Goal: Transaction & Acquisition: Book appointment/travel/reservation

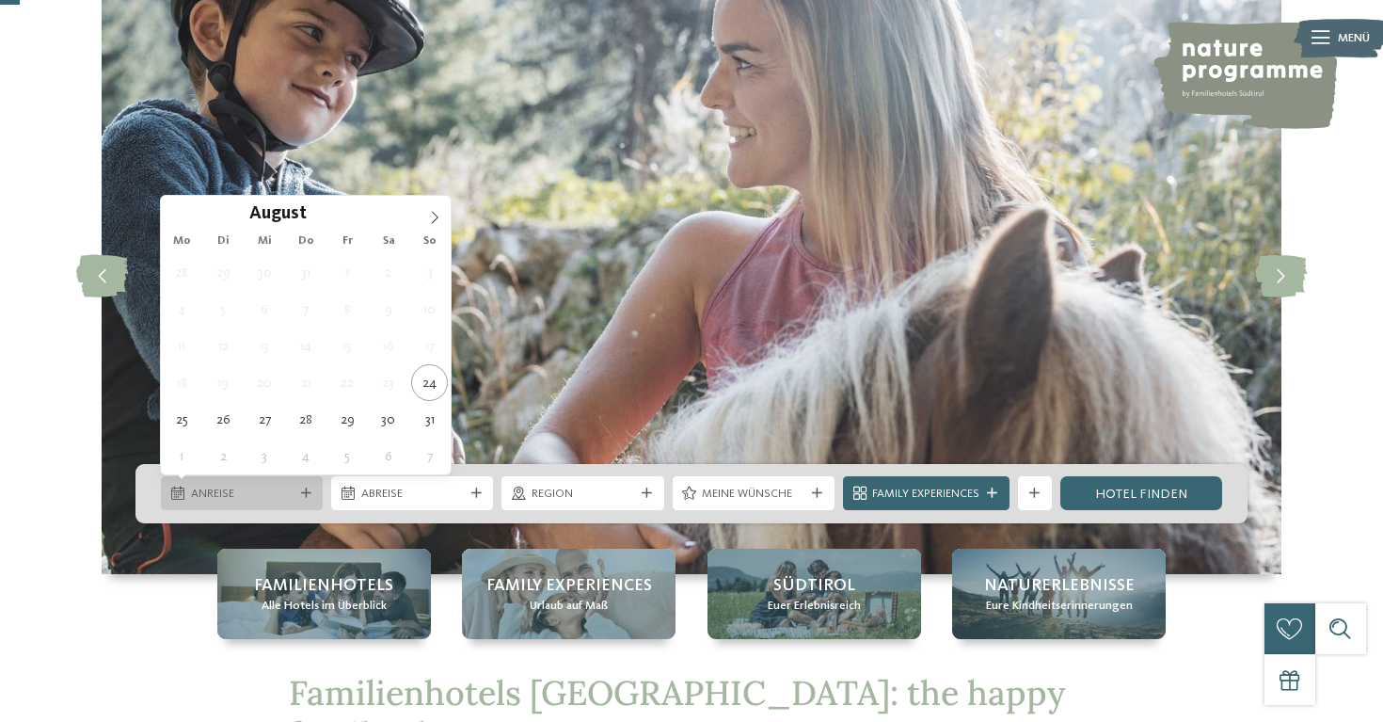
click at [284, 502] on span "Anreise" at bounding box center [242, 494] width 103 height 17
type div "[DATE]"
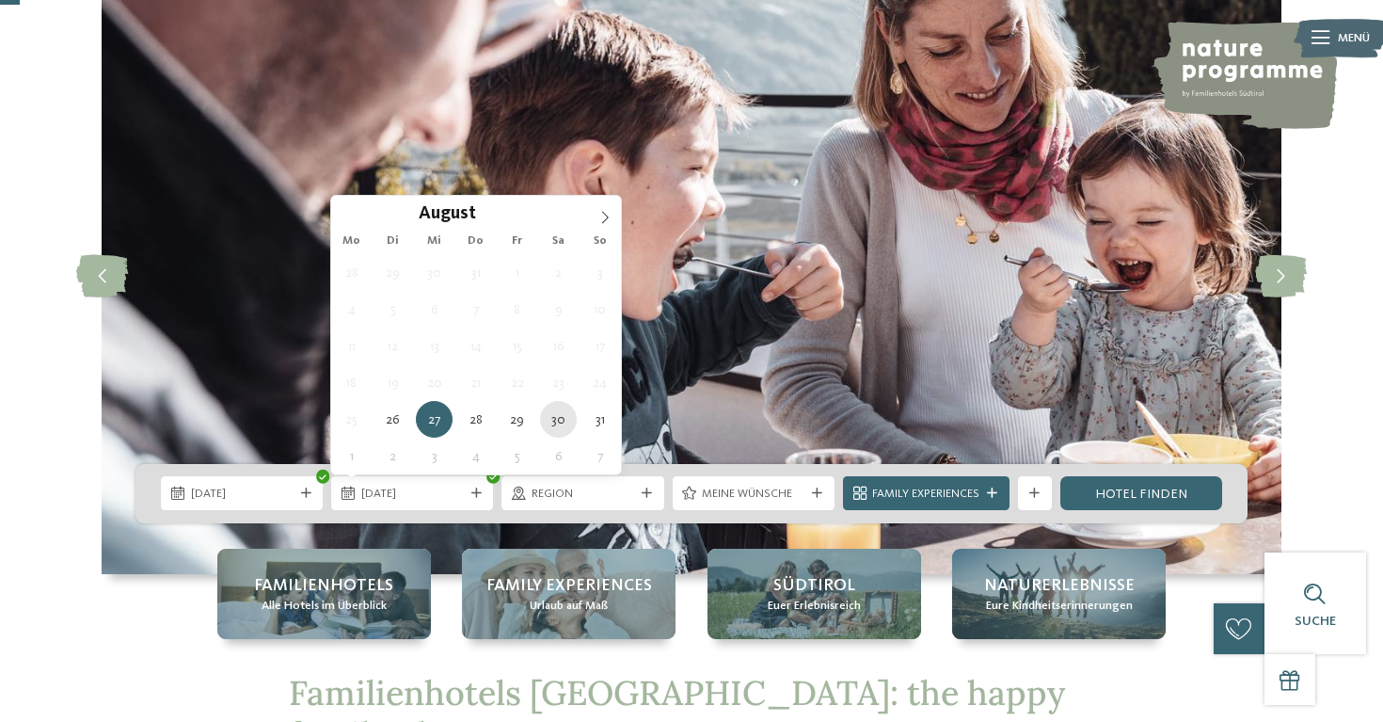
type div "[DATE]"
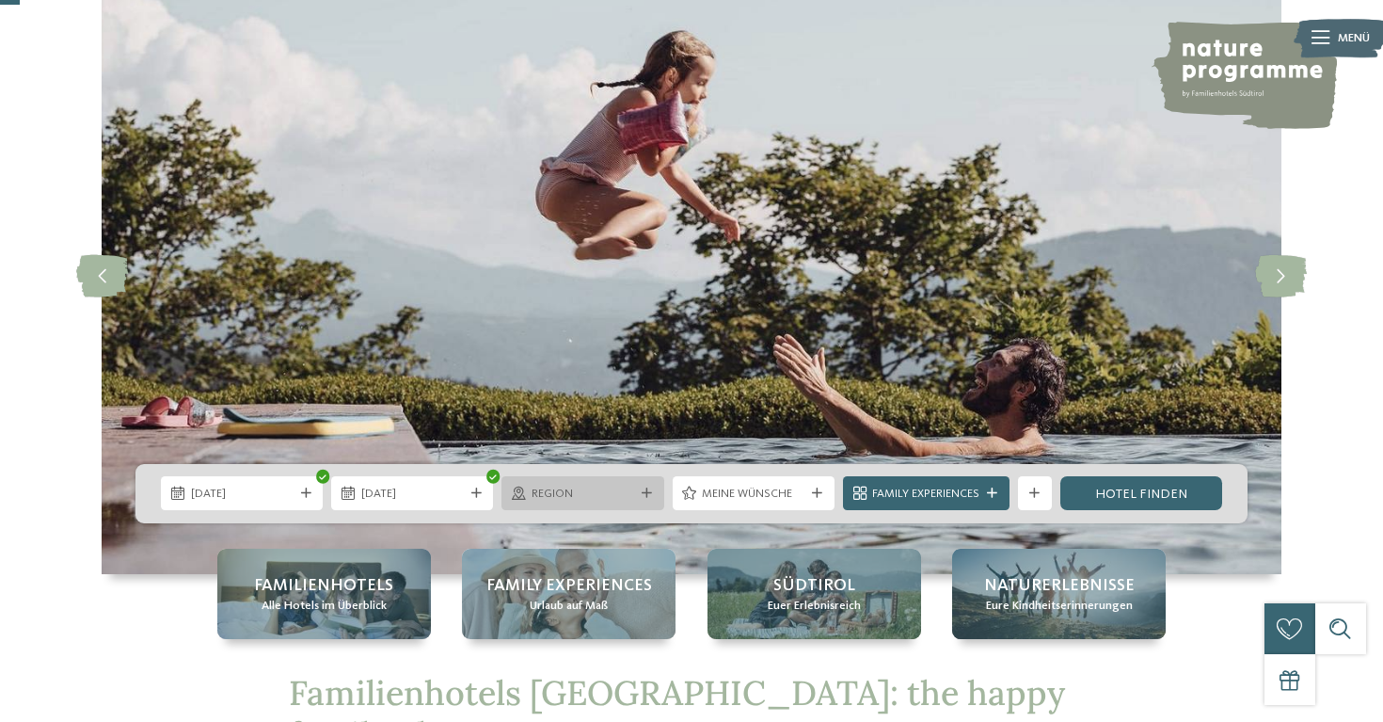
click at [573, 494] on span "Region" at bounding box center [583, 494] width 103 height 17
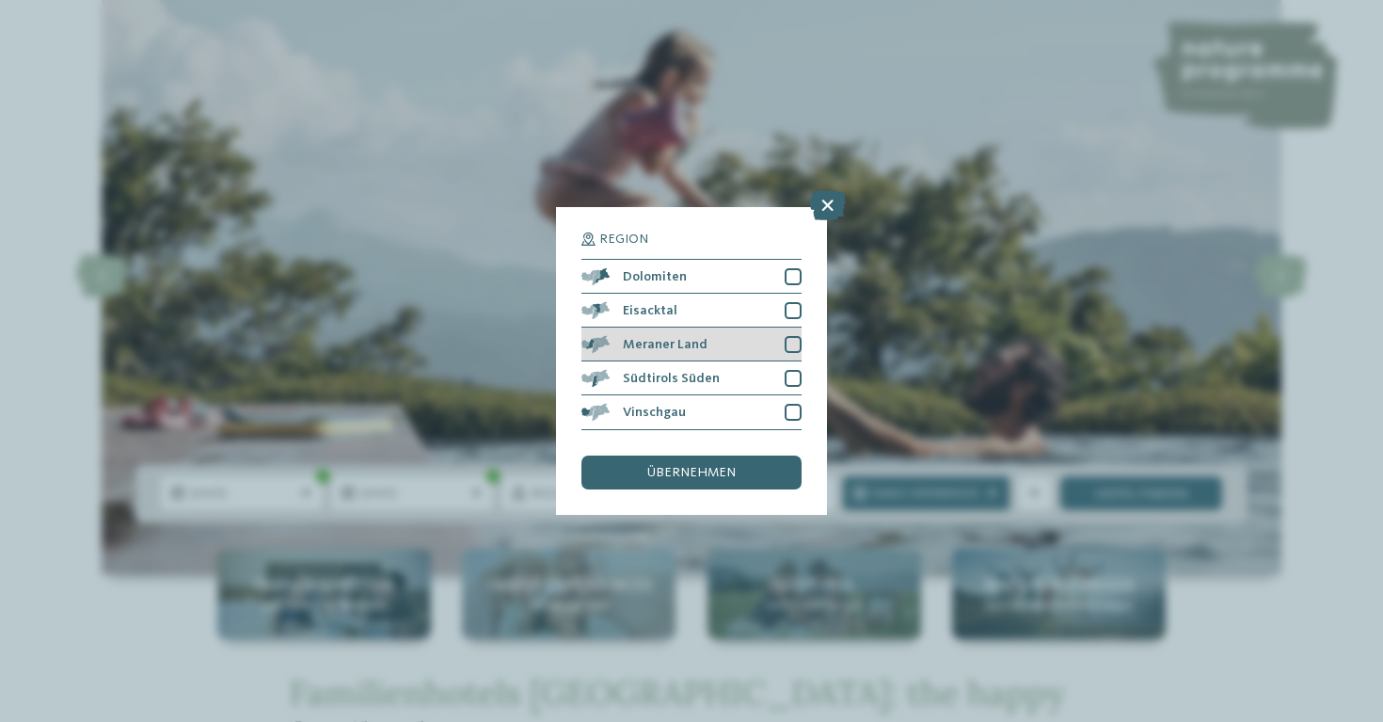
click at [793, 345] on div at bounding box center [793, 344] width 17 height 17
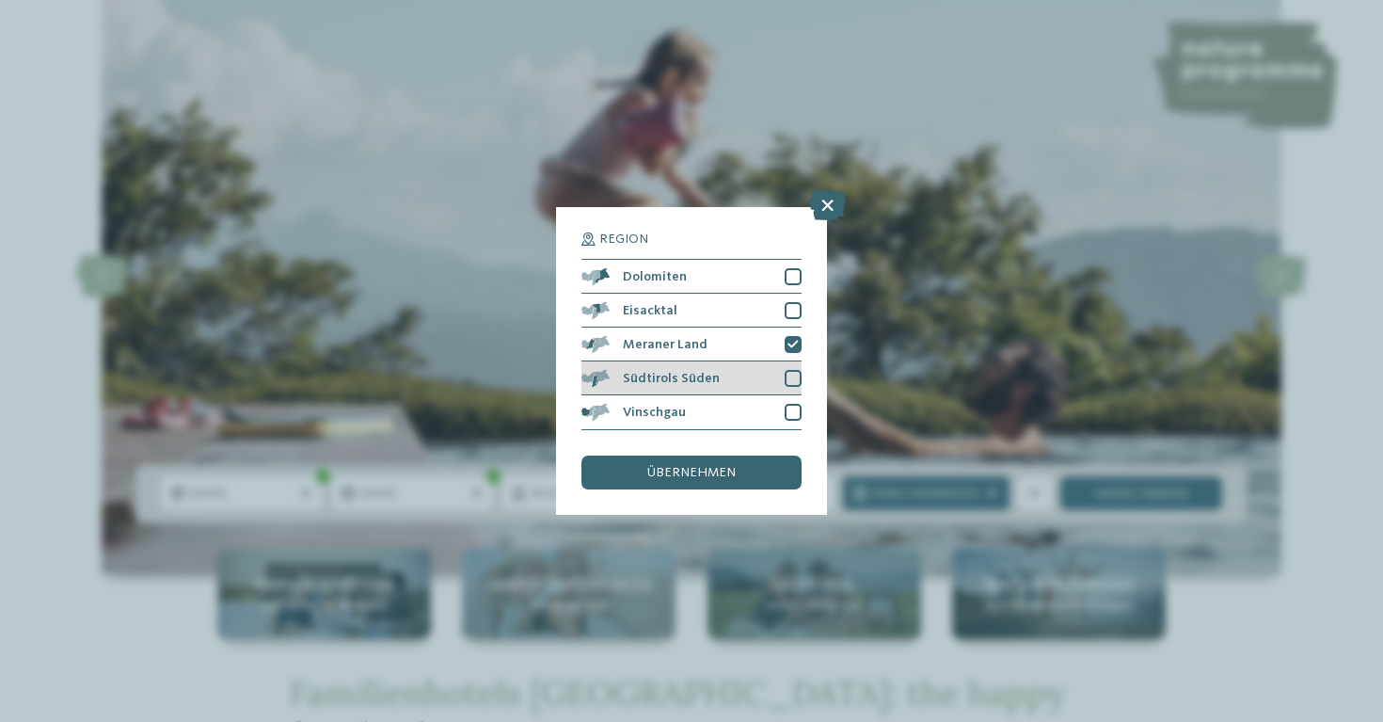
click at [793, 389] on div "Südtirols Süden" at bounding box center [692, 378] width 220 height 34
click at [720, 479] on span "übernehmen" at bounding box center [691, 472] width 88 height 13
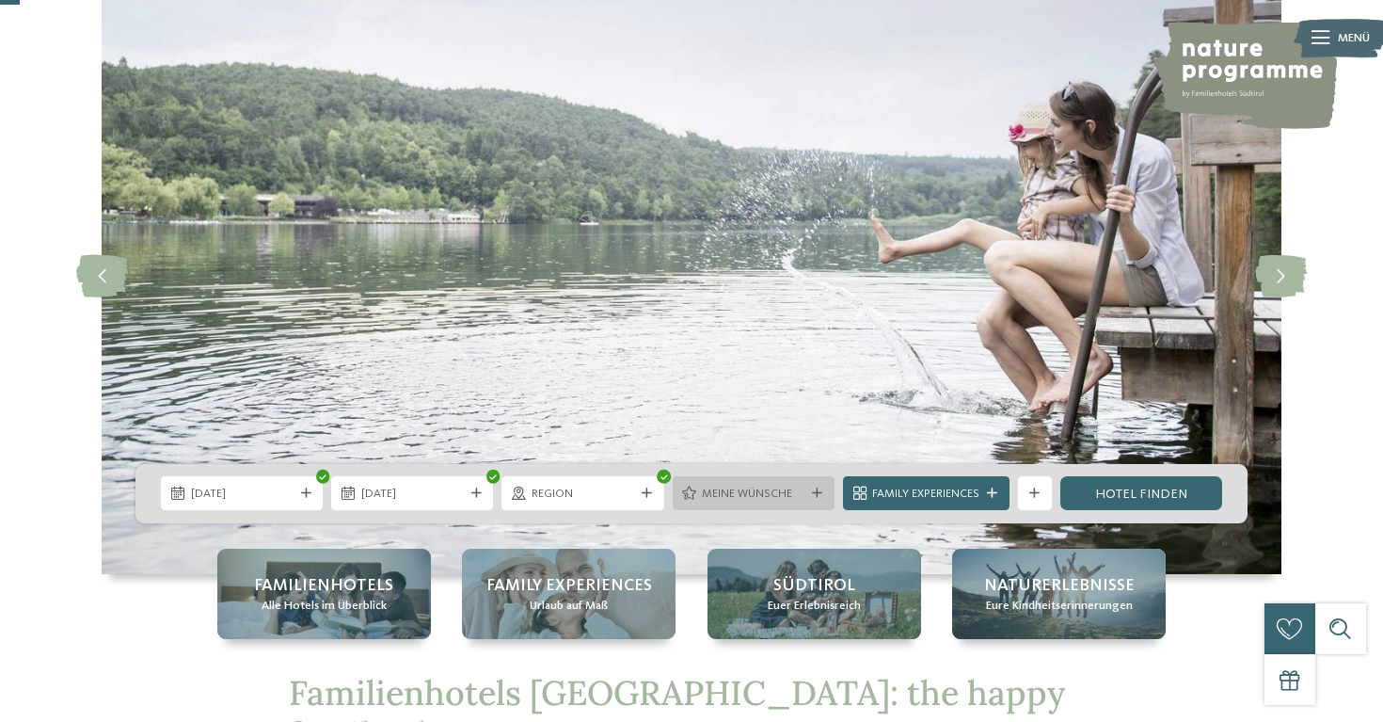
click at [785, 497] on span "Meine Wünsche" at bounding box center [753, 494] width 103 height 17
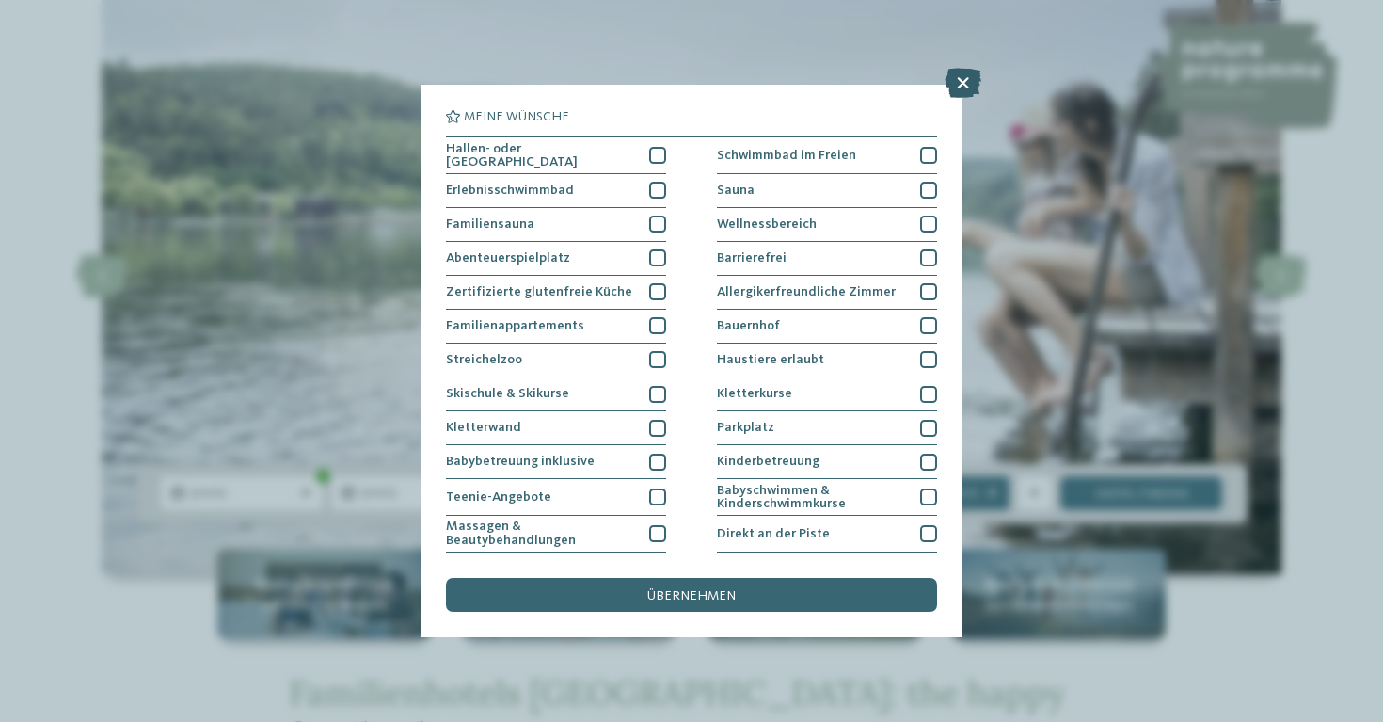
click at [963, 88] on icon at bounding box center [963, 83] width 37 height 30
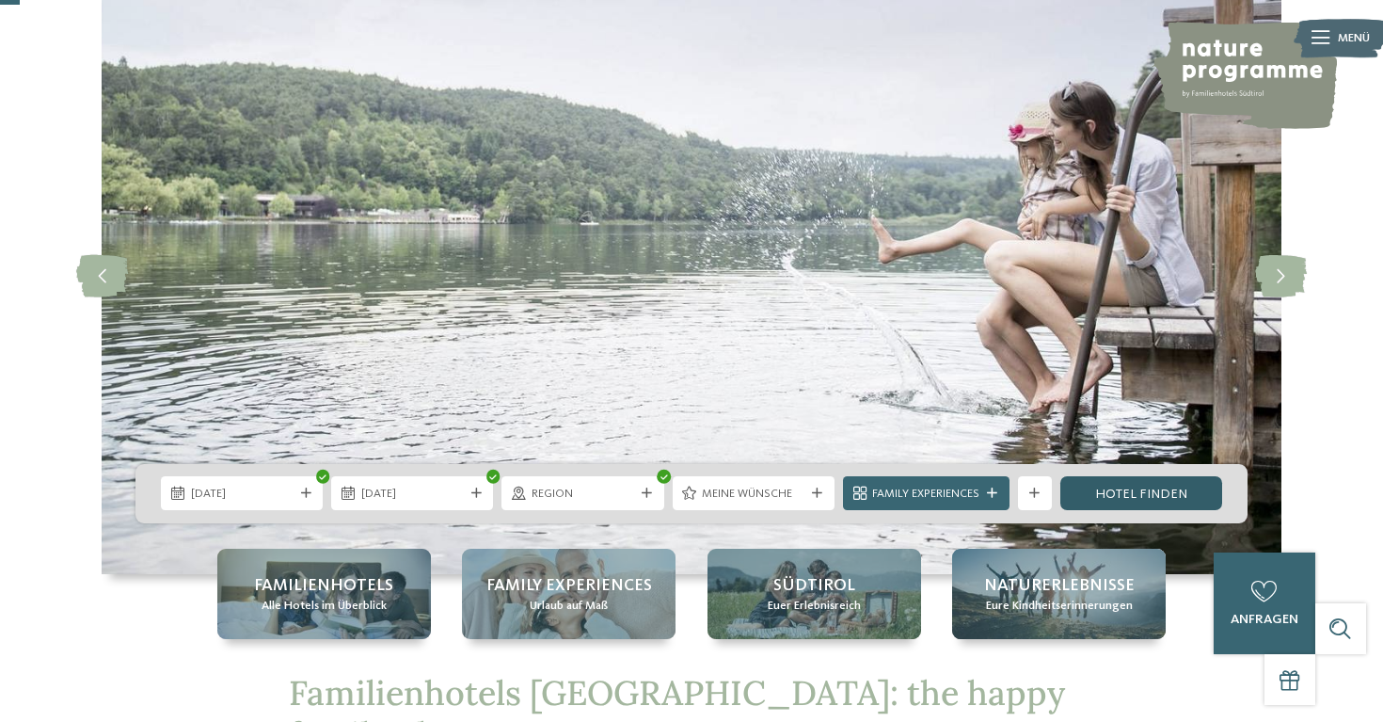
click at [1116, 483] on link "Hotel finden" at bounding box center [1141, 493] width 162 height 34
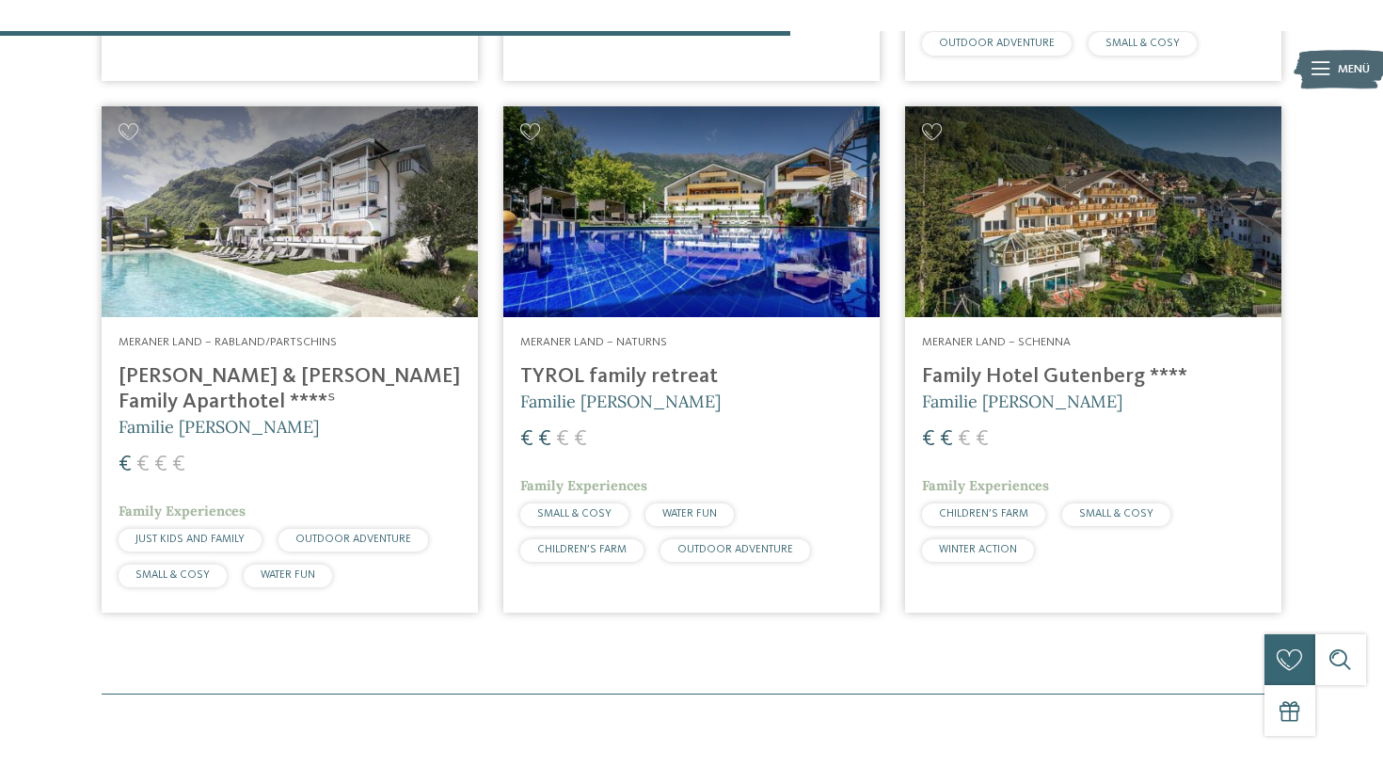
scroll to position [1122, 0]
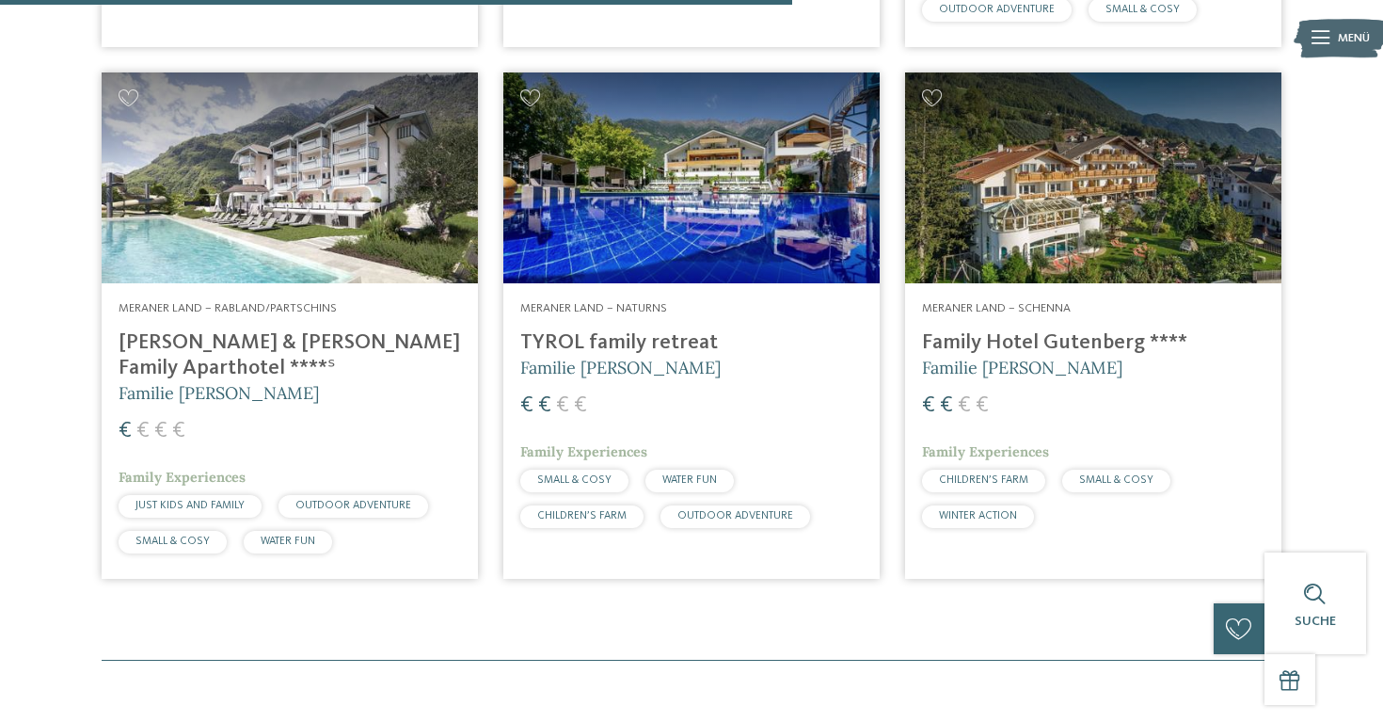
click at [311, 172] on img at bounding box center [290, 178] width 376 height 212
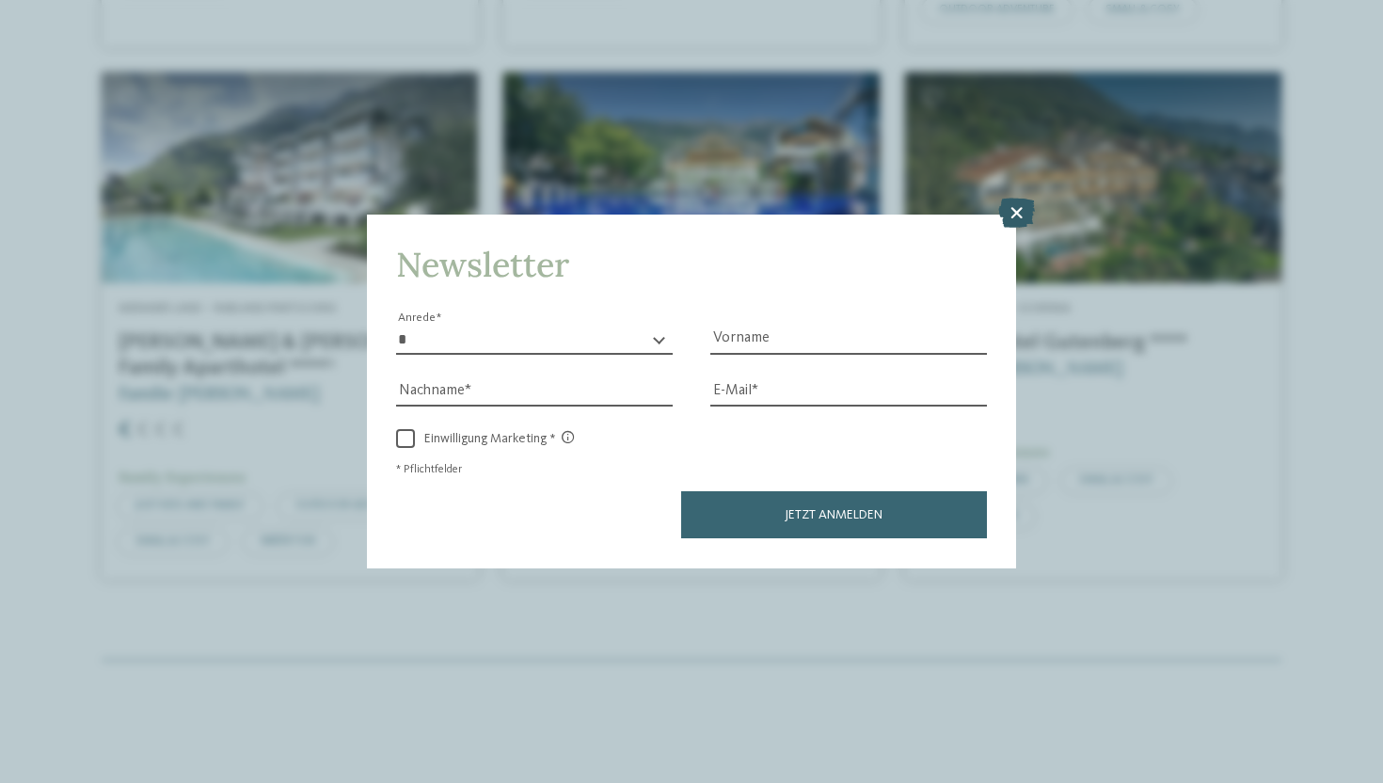
click at [1018, 215] on icon at bounding box center [1016, 214] width 37 height 30
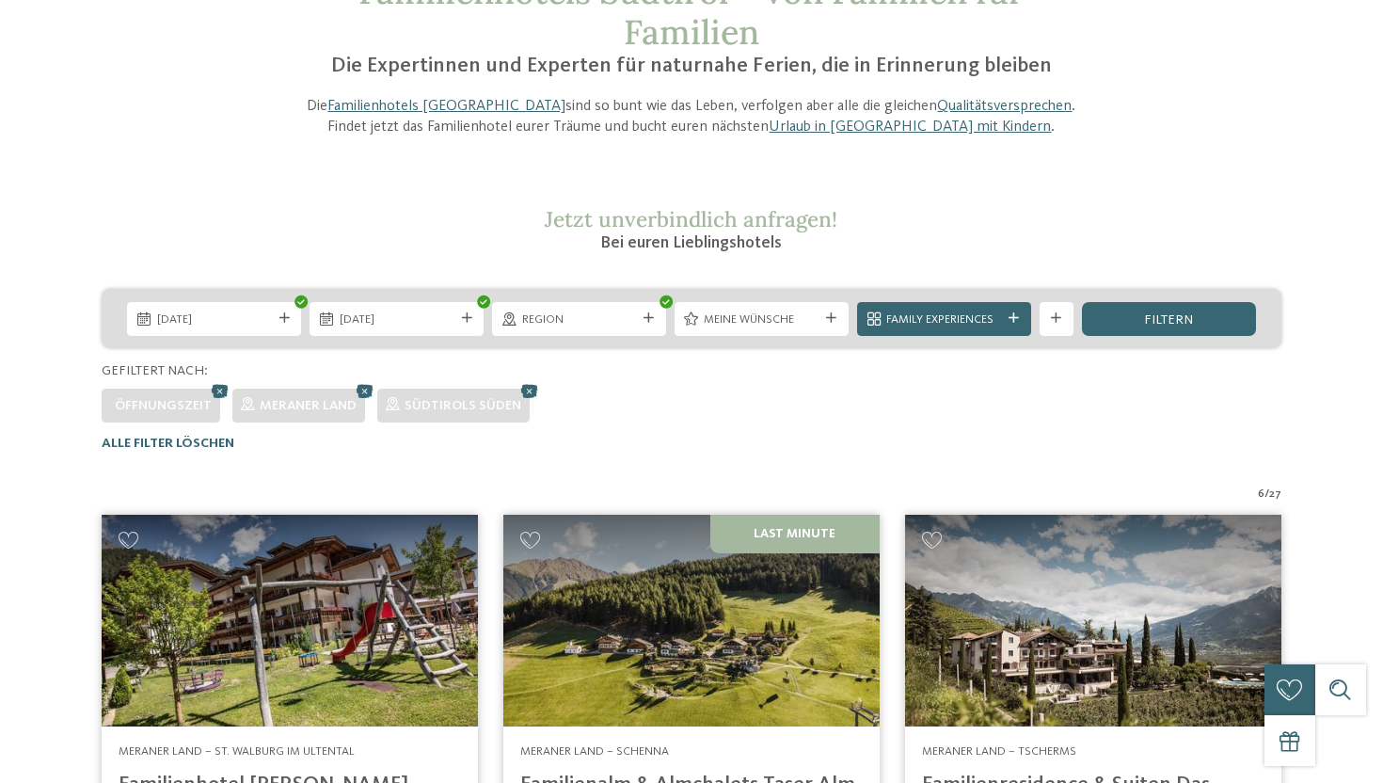
scroll to position [0, 0]
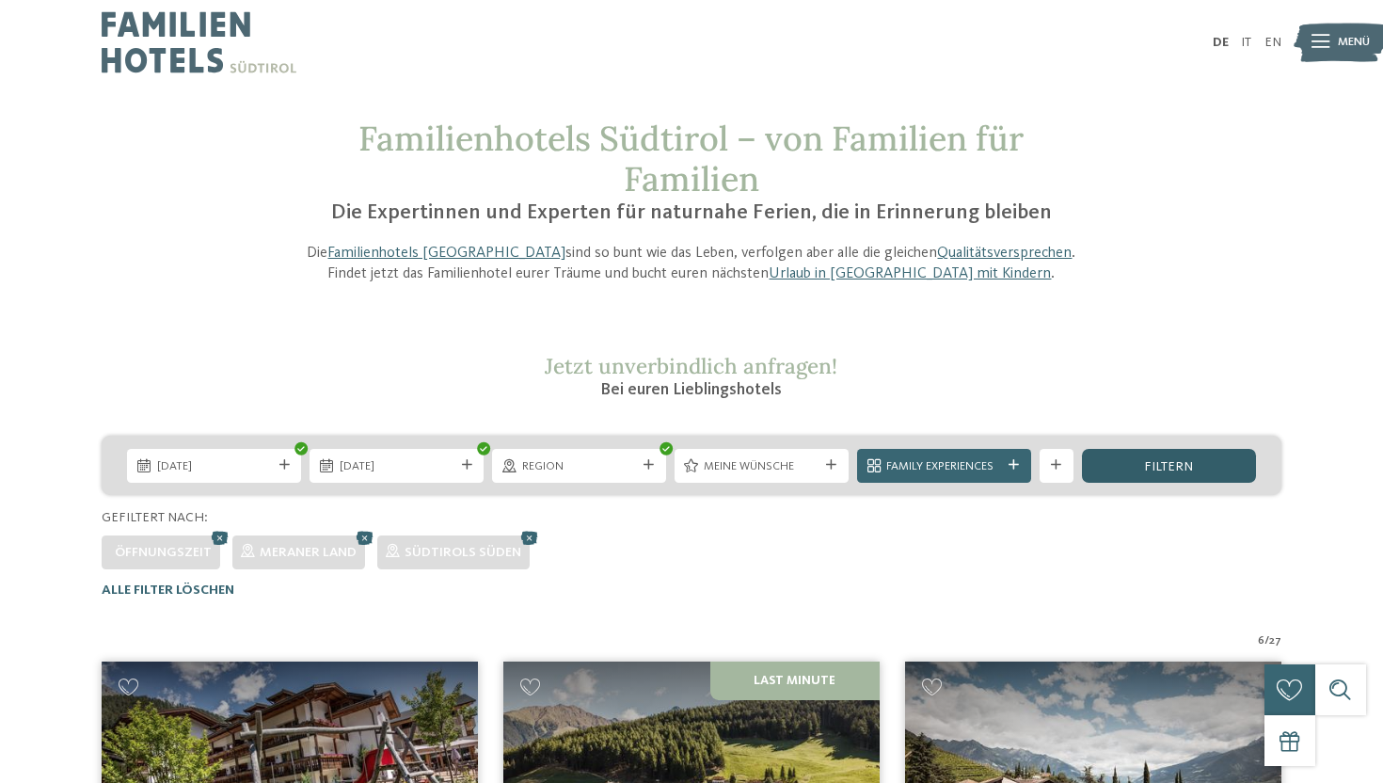
click at [1152, 466] on span "filtern" at bounding box center [1168, 466] width 49 height 13
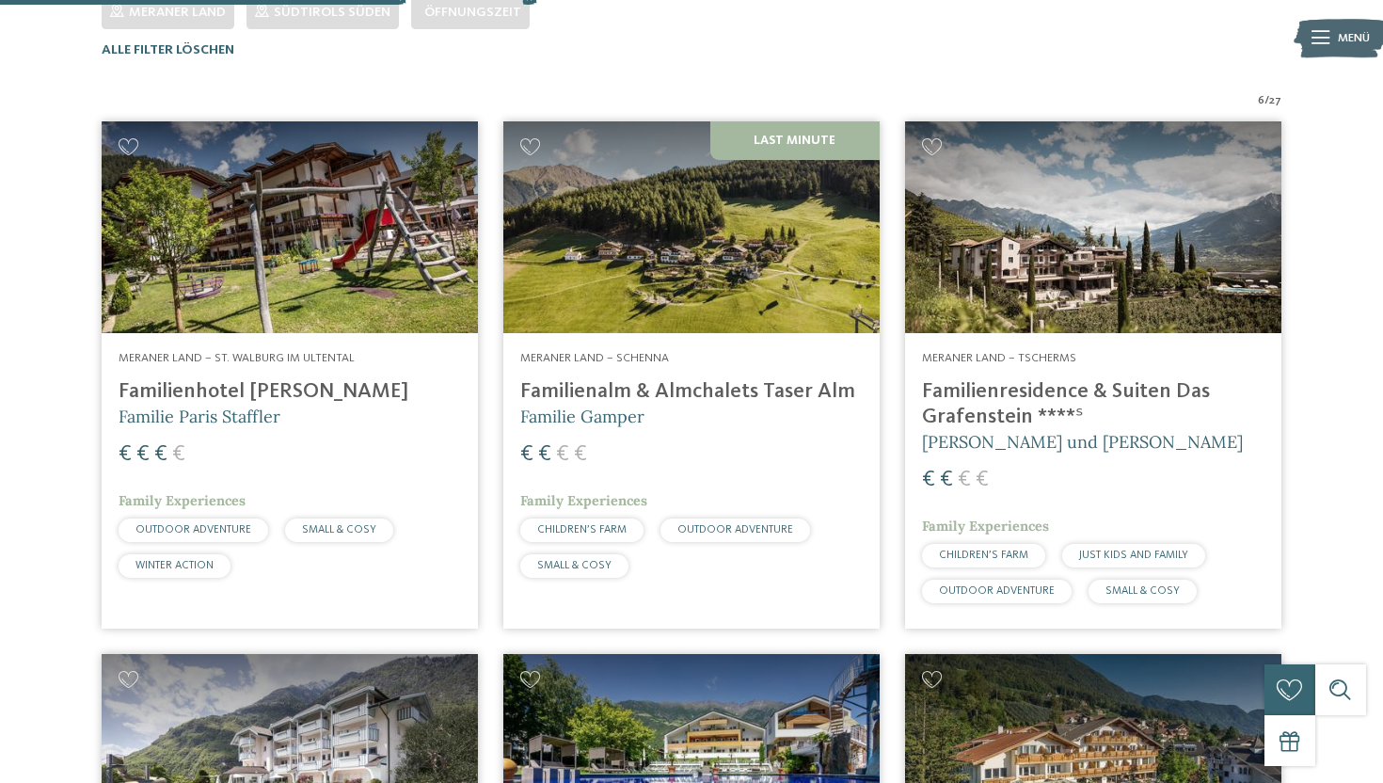
scroll to position [545, 0]
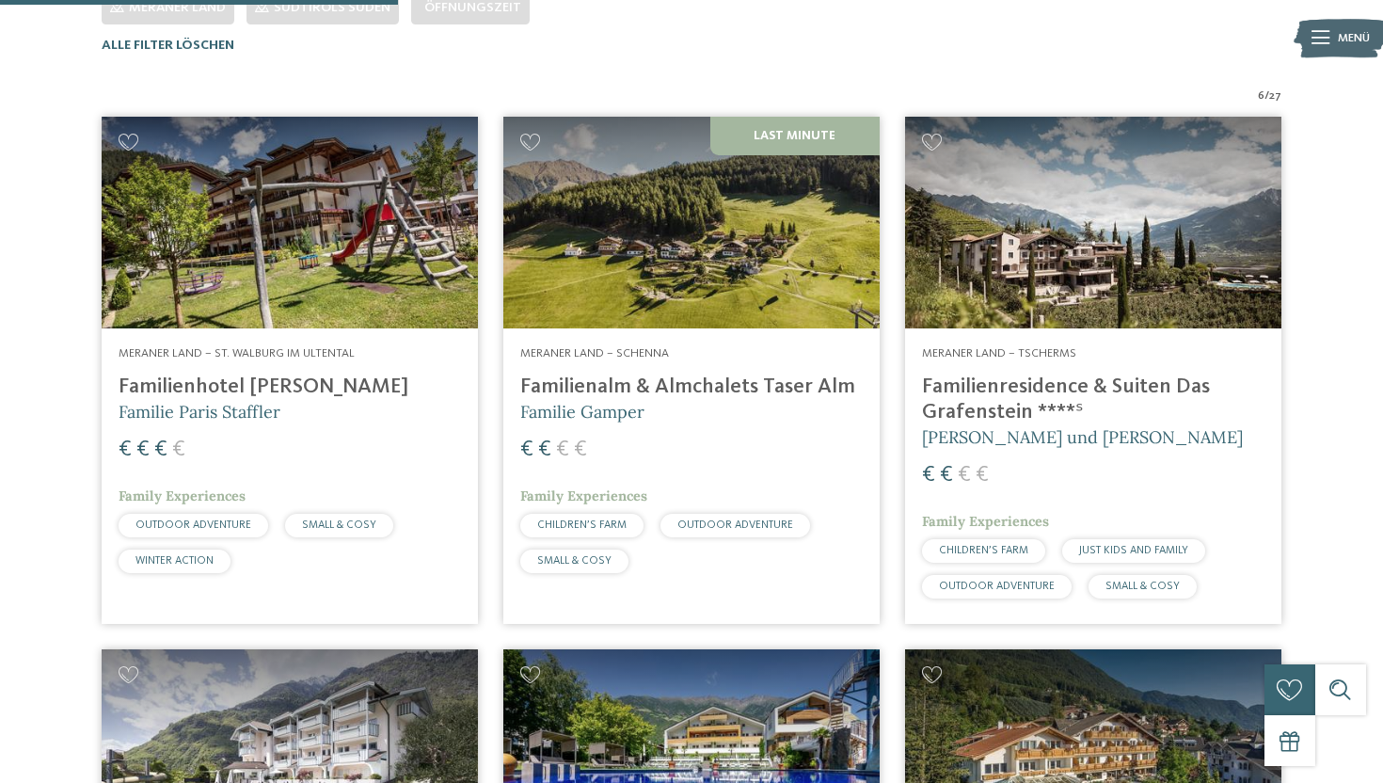
click at [739, 294] on img at bounding box center [691, 223] width 376 height 212
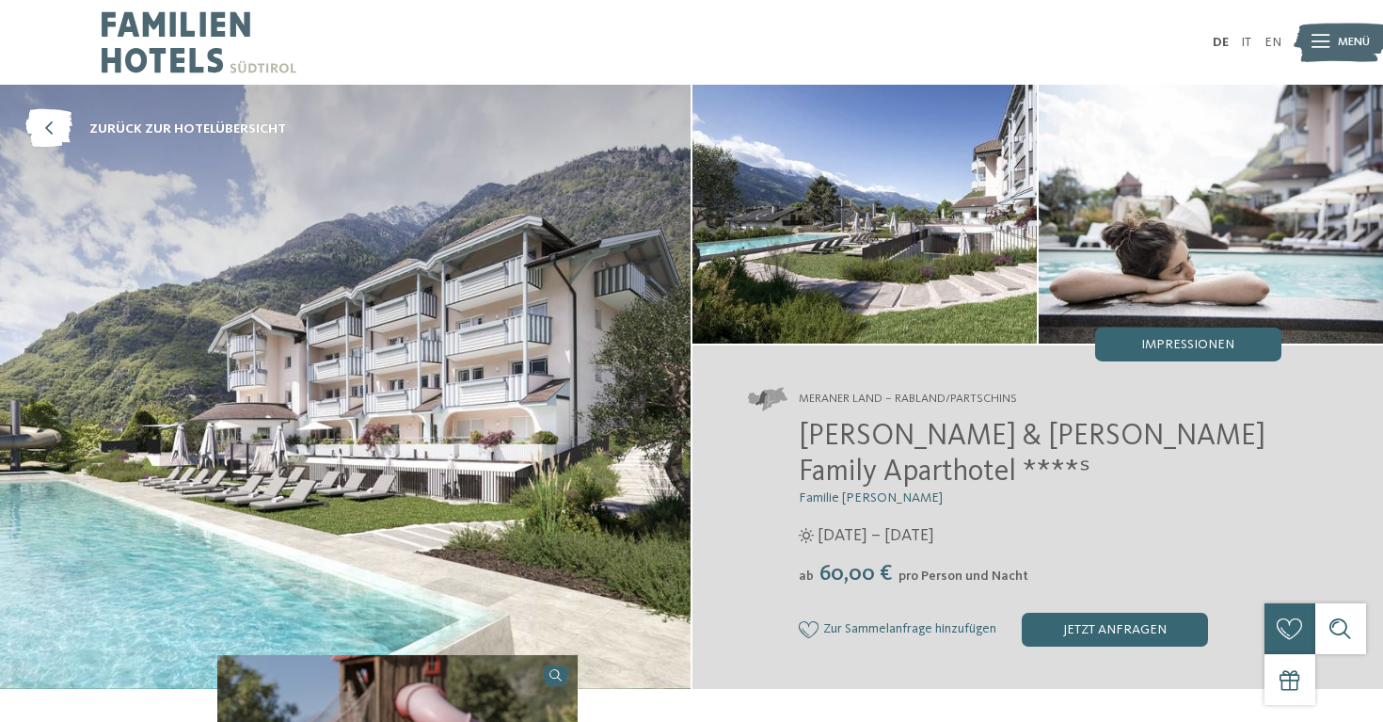
click at [420, 355] on img at bounding box center [345, 387] width 691 height 604
click at [864, 225] on img at bounding box center [865, 214] width 344 height 259
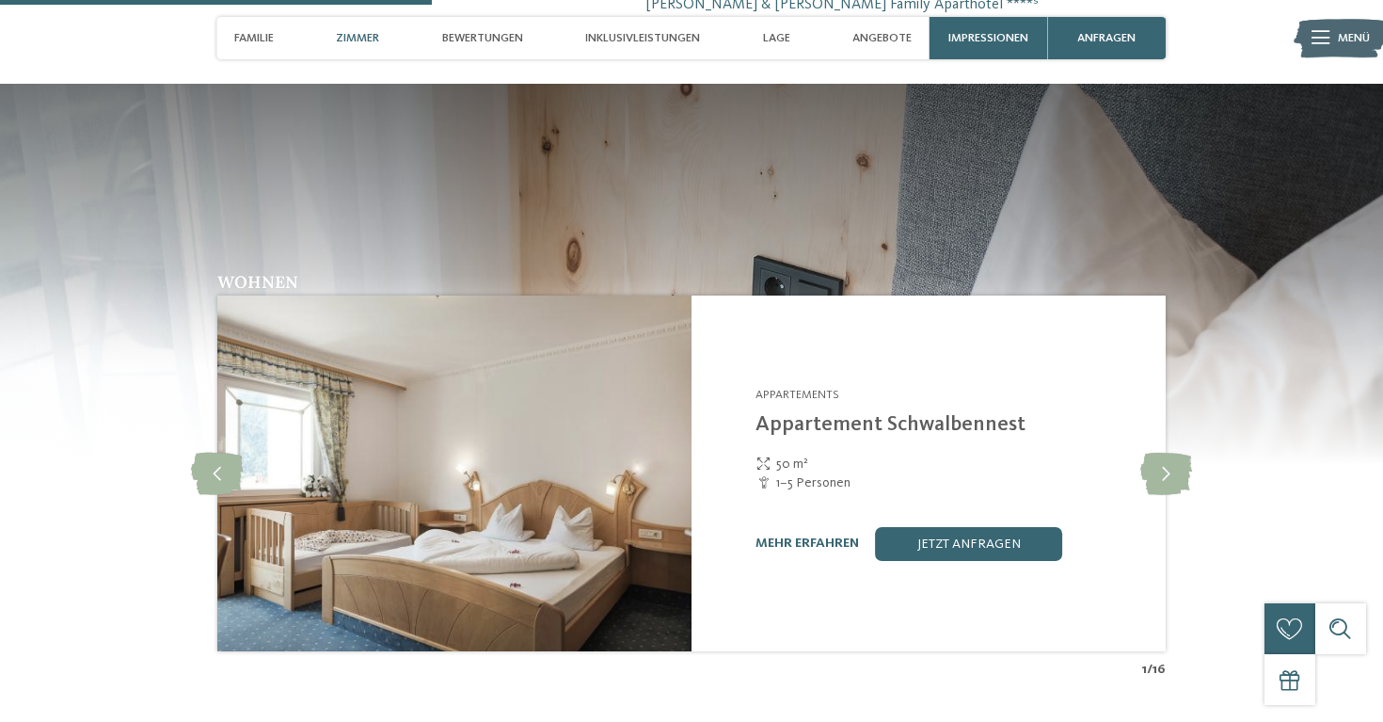
scroll to position [1829, 0]
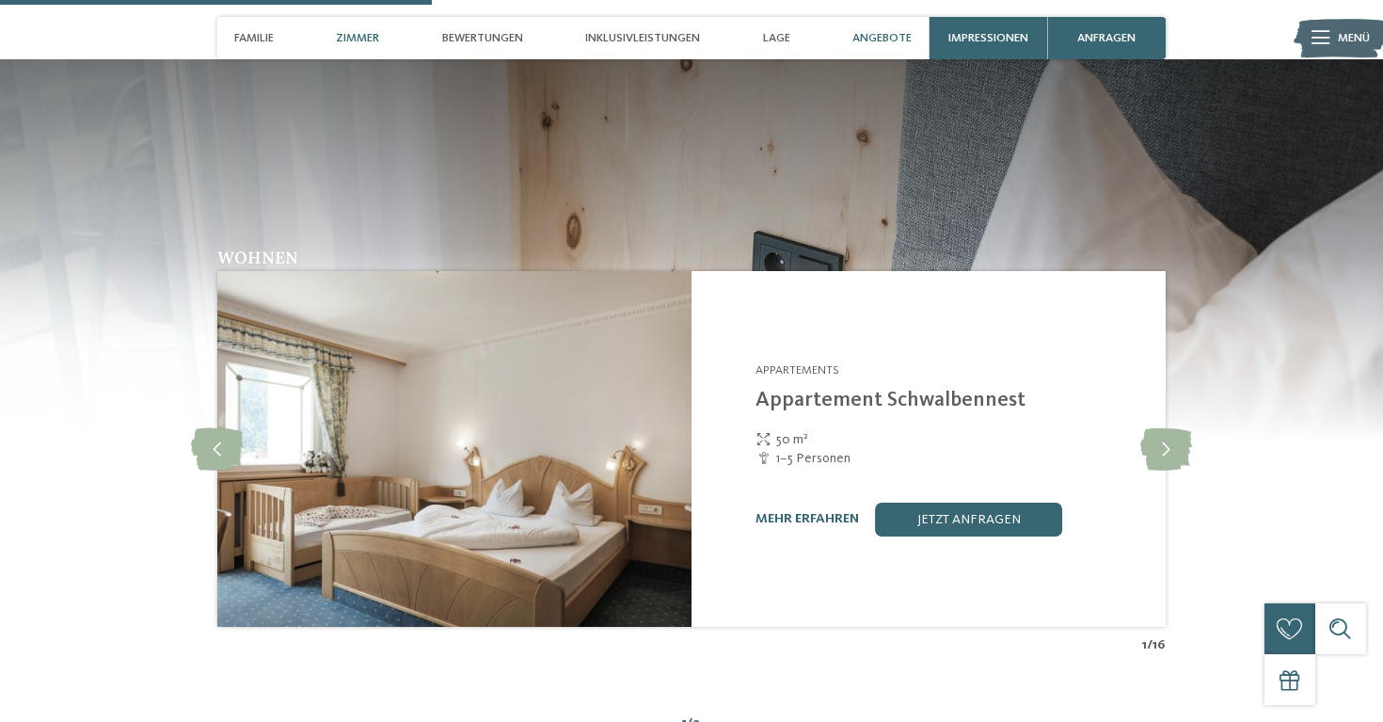
click at [878, 41] on span "Angebote" at bounding box center [882, 38] width 59 height 14
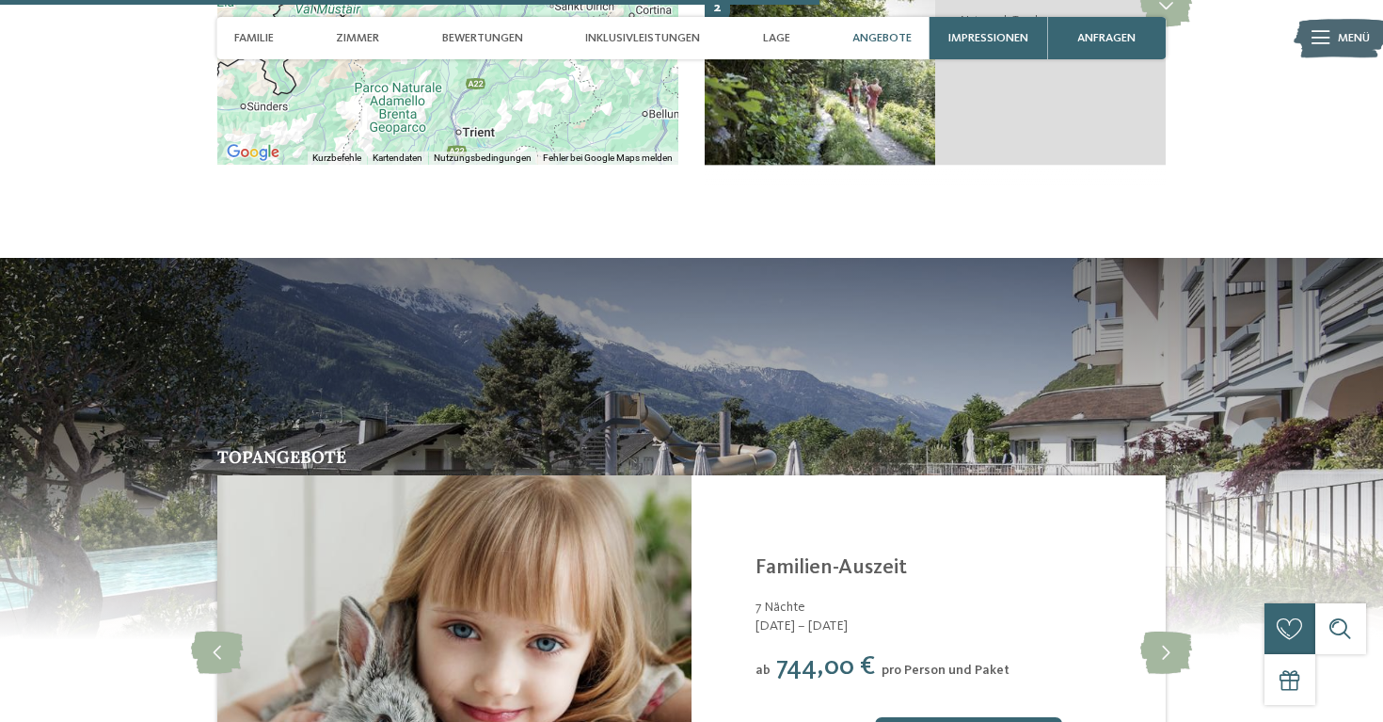
scroll to position [3476, 0]
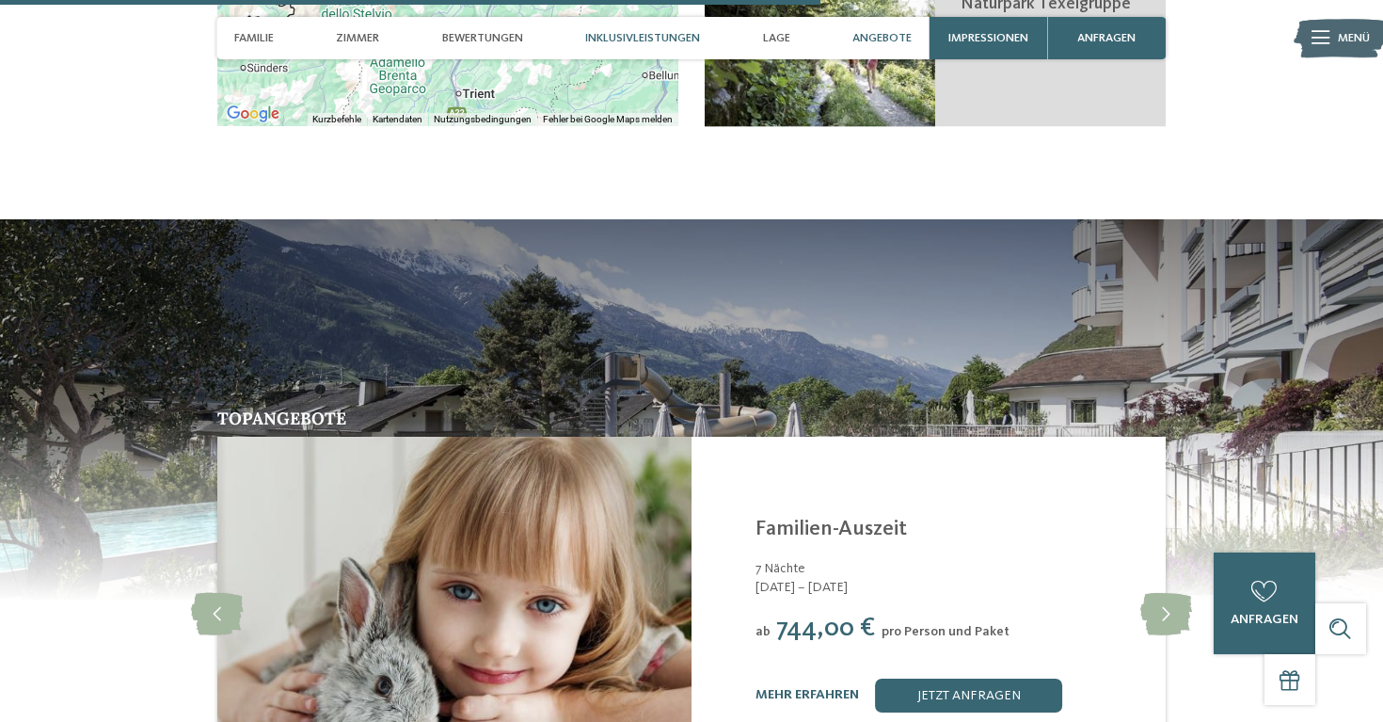
click at [614, 35] on span "Inklusivleistungen" at bounding box center [642, 38] width 115 height 14
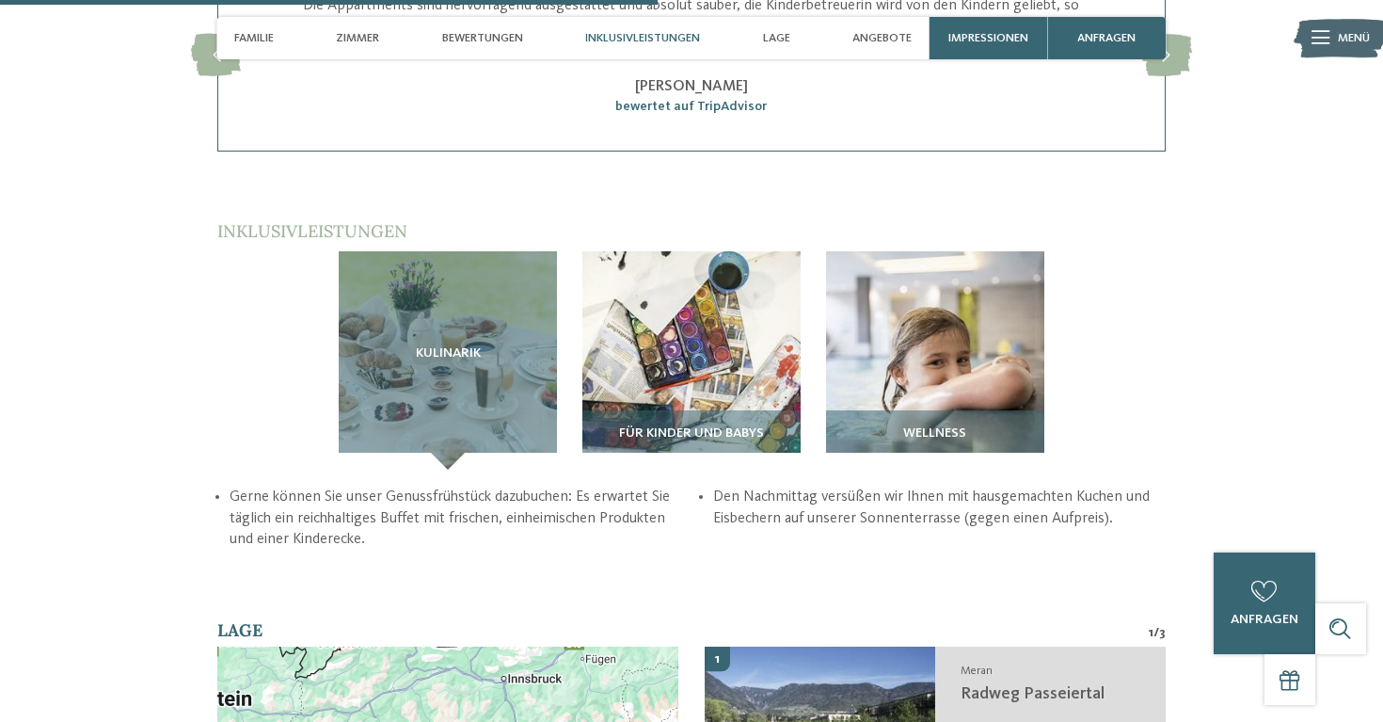
scroll to position [2591, 0]
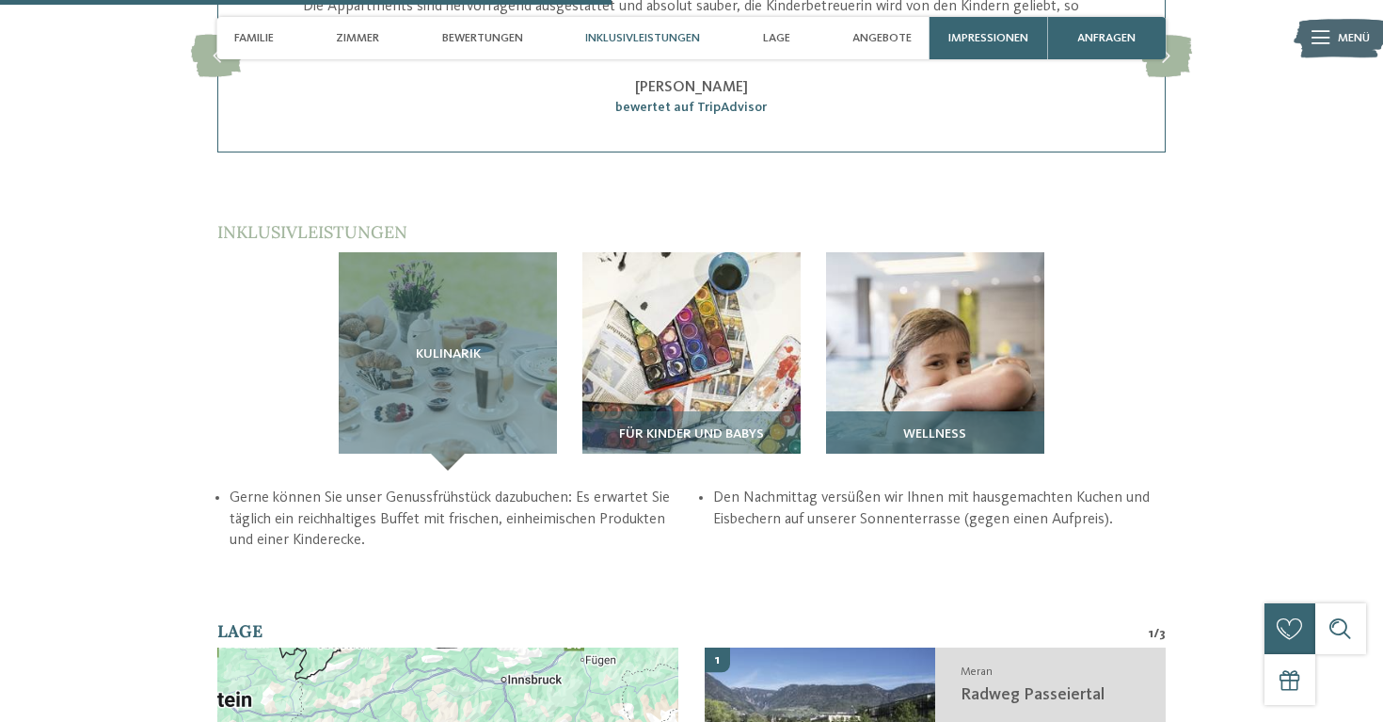
click at [873, 252] on img at bounding box center [935, 361] width 218 height 218
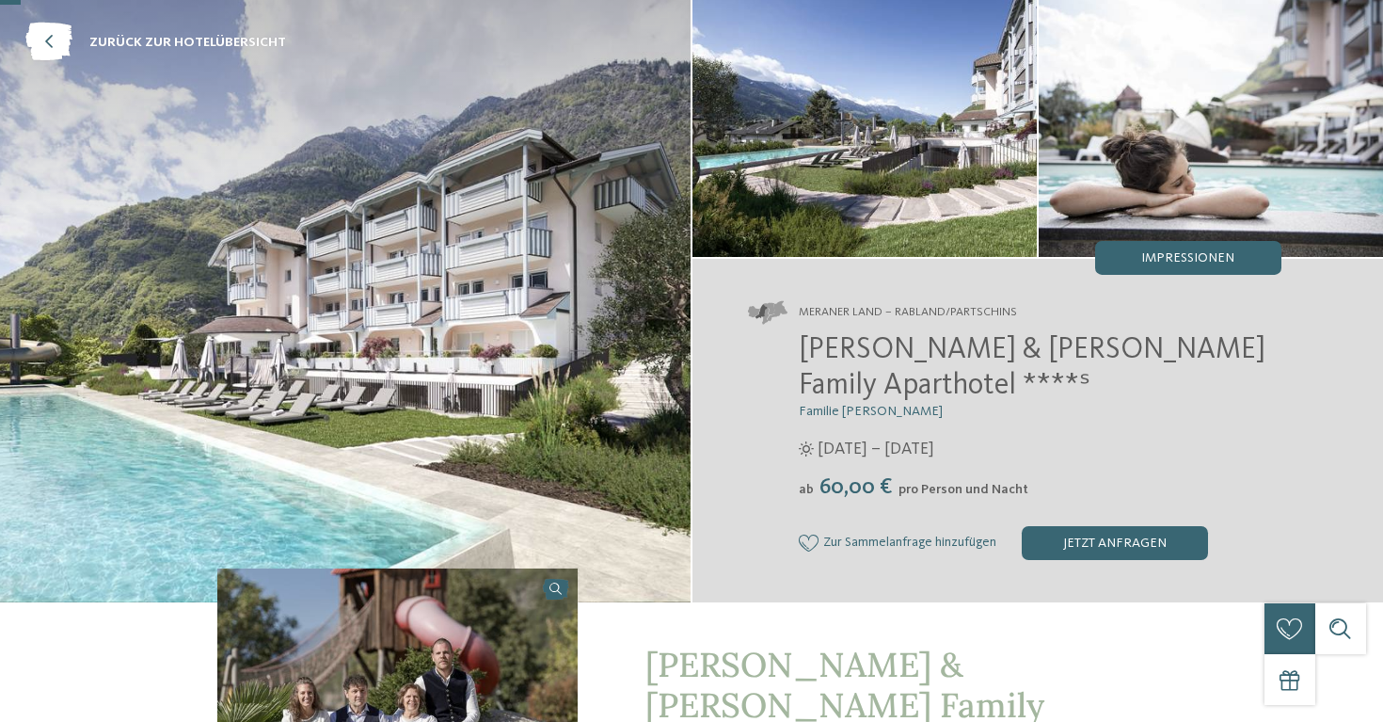
scroll to position [0, 0]
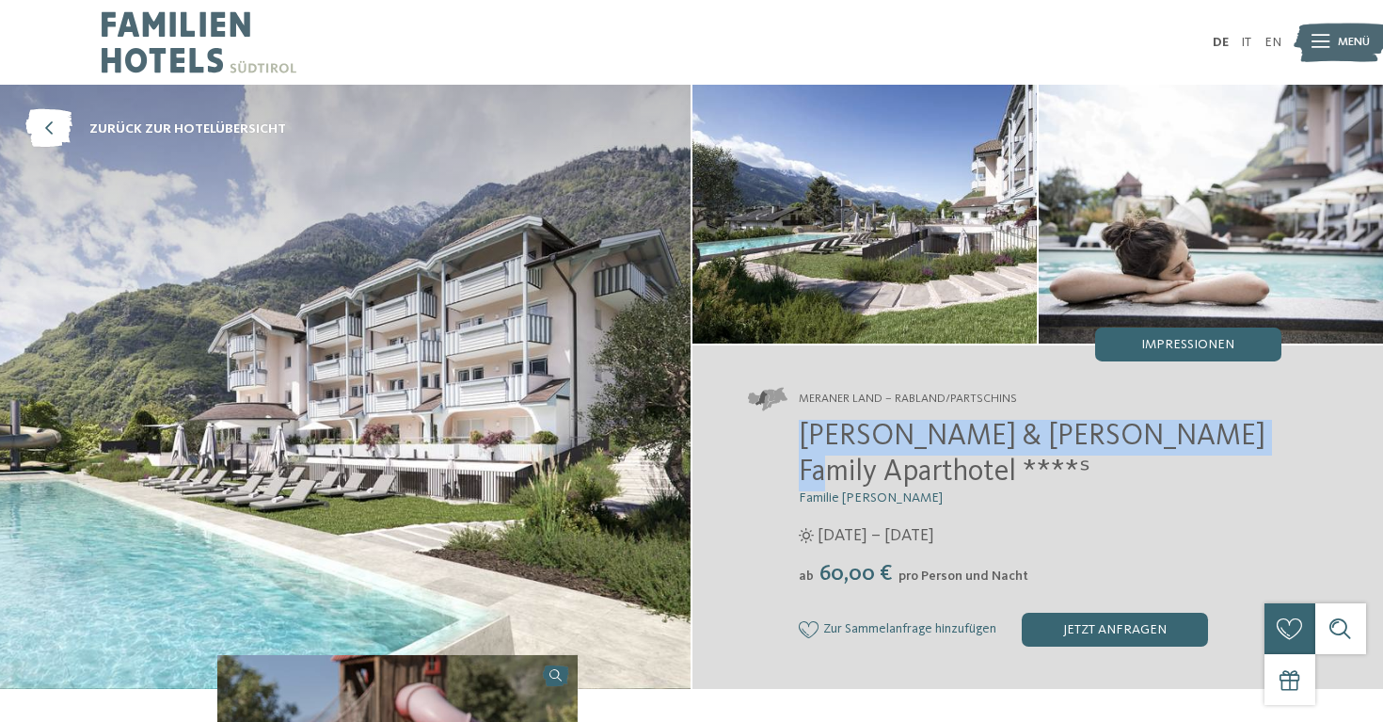
drag, startPoint x: 795, startPoint y: 438, endPoint x: 1195, endPoint y: 443, distance: 400.0
click at [1195, 443] on div "Heidi & Edith Family Aparthotel ****ˢ Familie Klotzner 12.04. – 09.11.2025 ab" at bounding box center [1015, 533] width 534 height 227
copy span "Heidi & Edith Family Aparthotel"
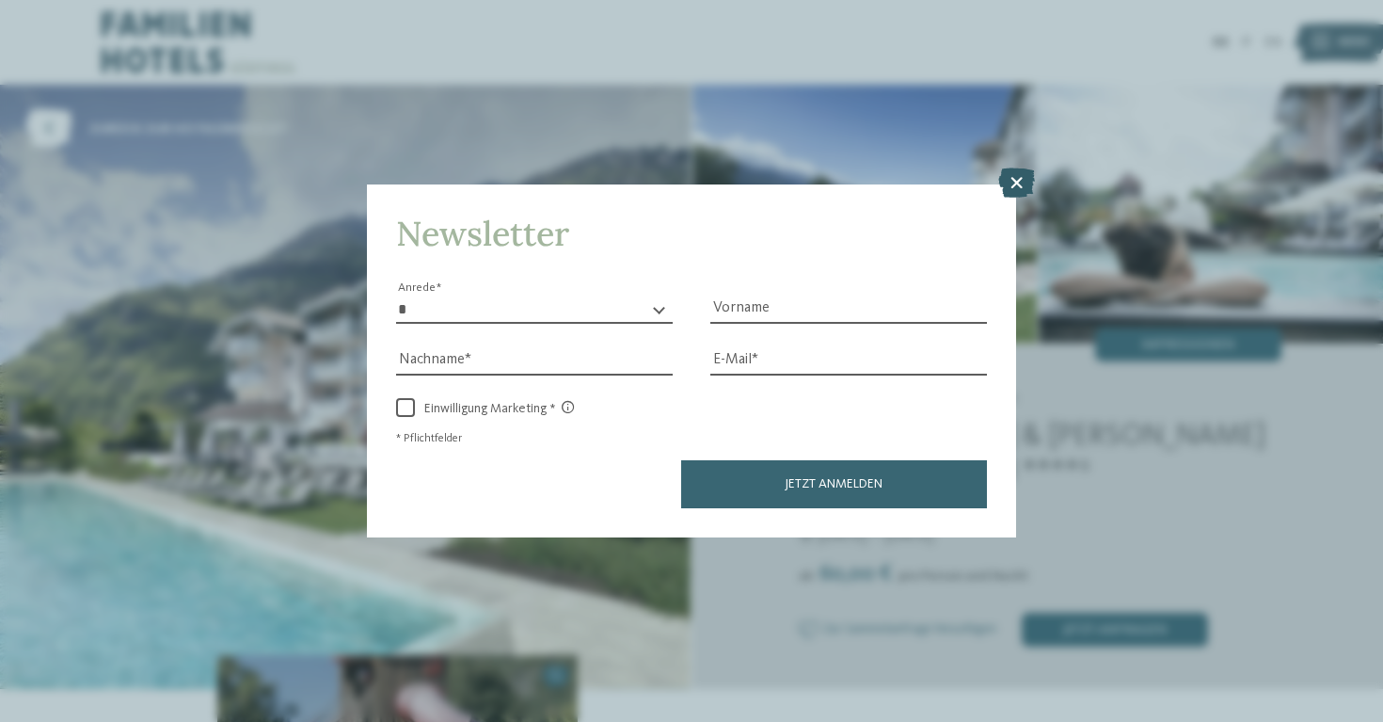
click at [1022, 180] on icon at bounding box center [1016, 182] width 37 height 30
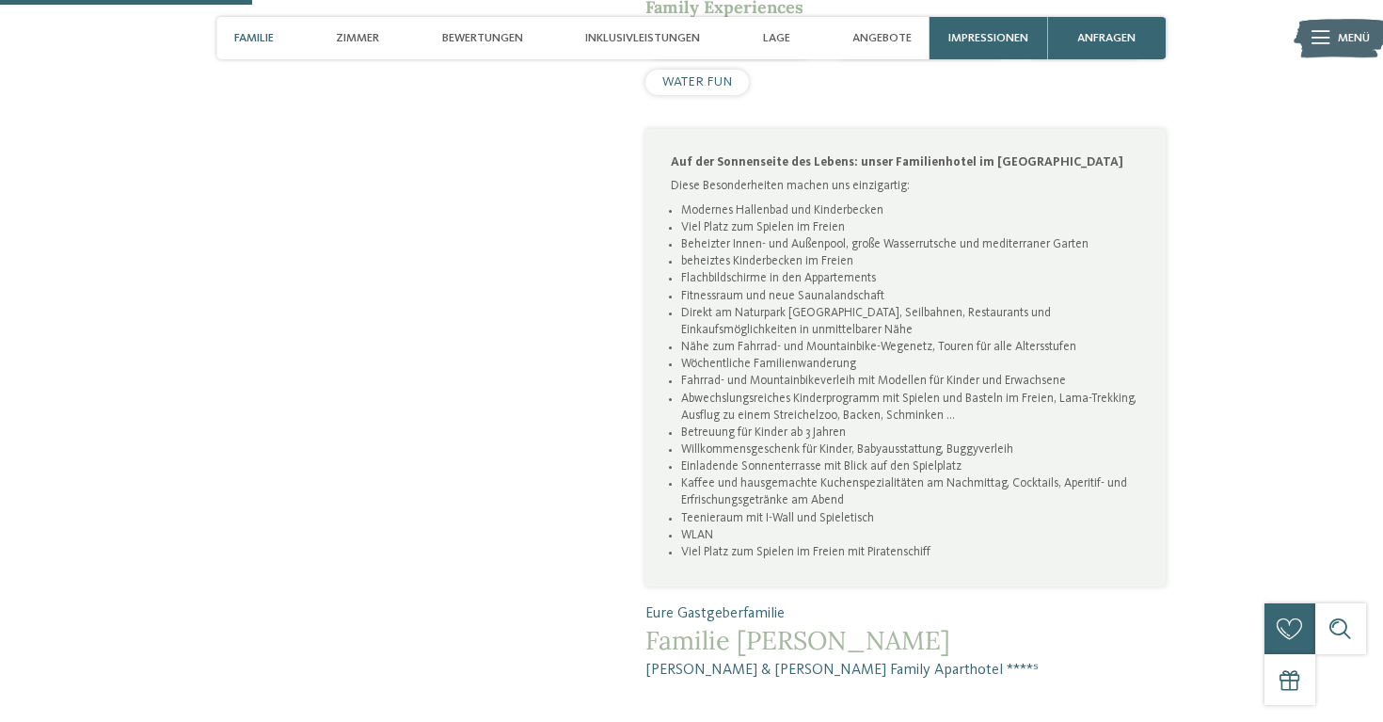
scroll to position [1146, 0]
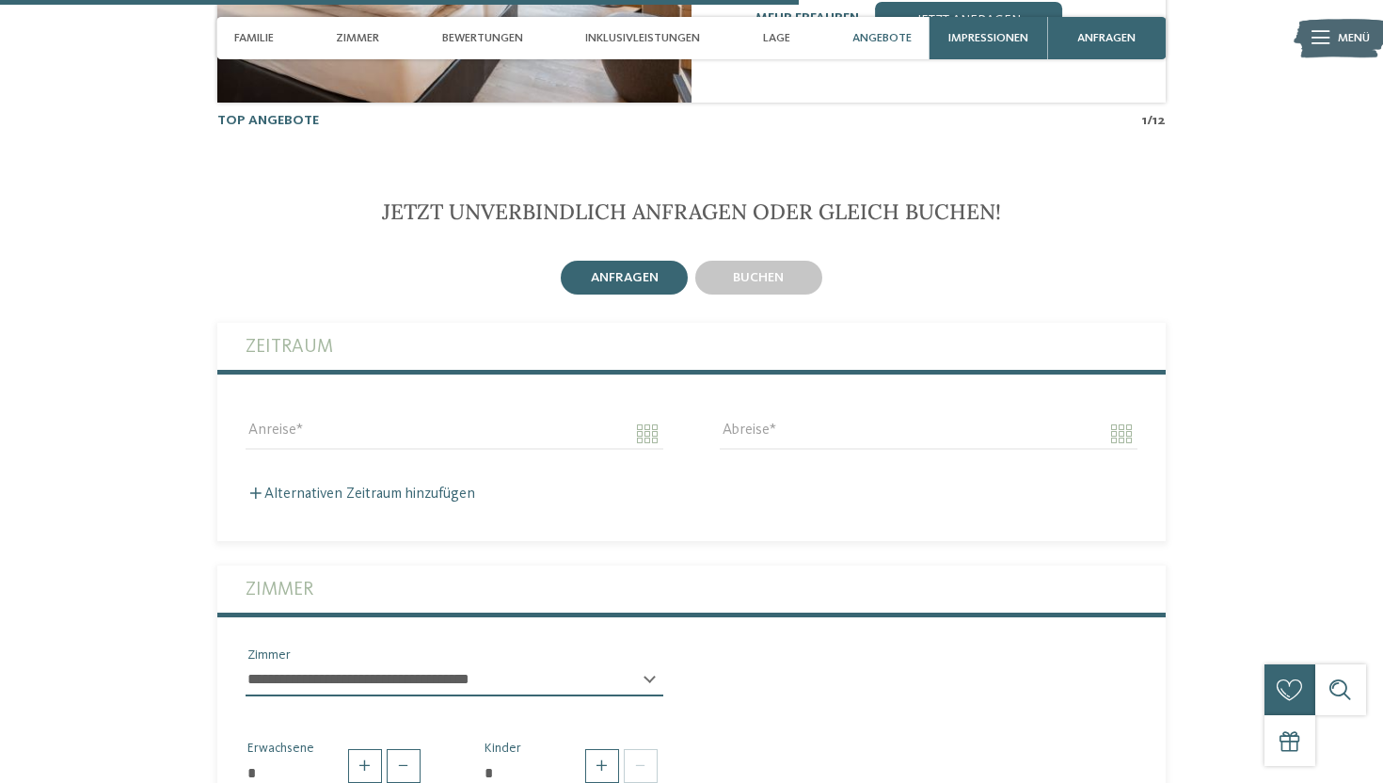
scroll to position [3832, 0]
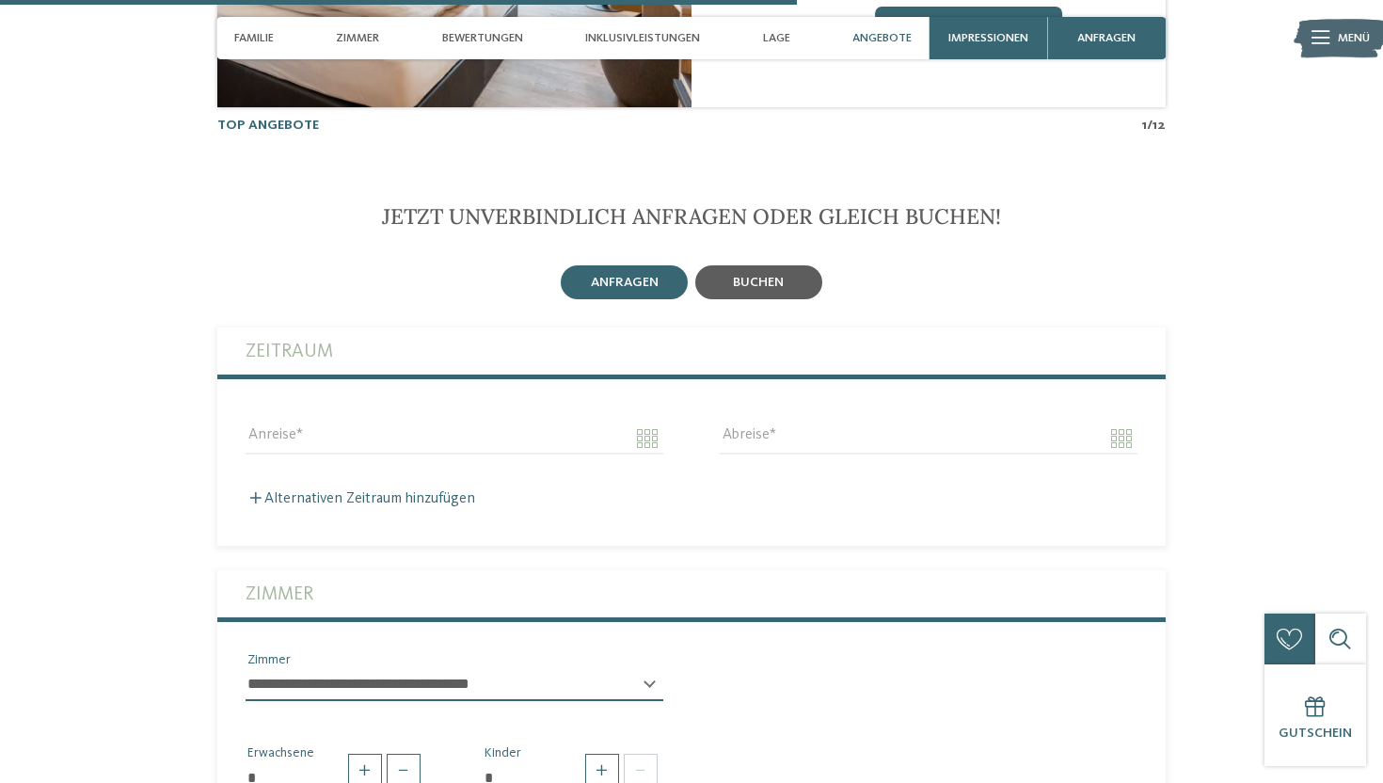
click at [751, 276] on span "buchen" at bounding box center [758, 282] width 51 height 13
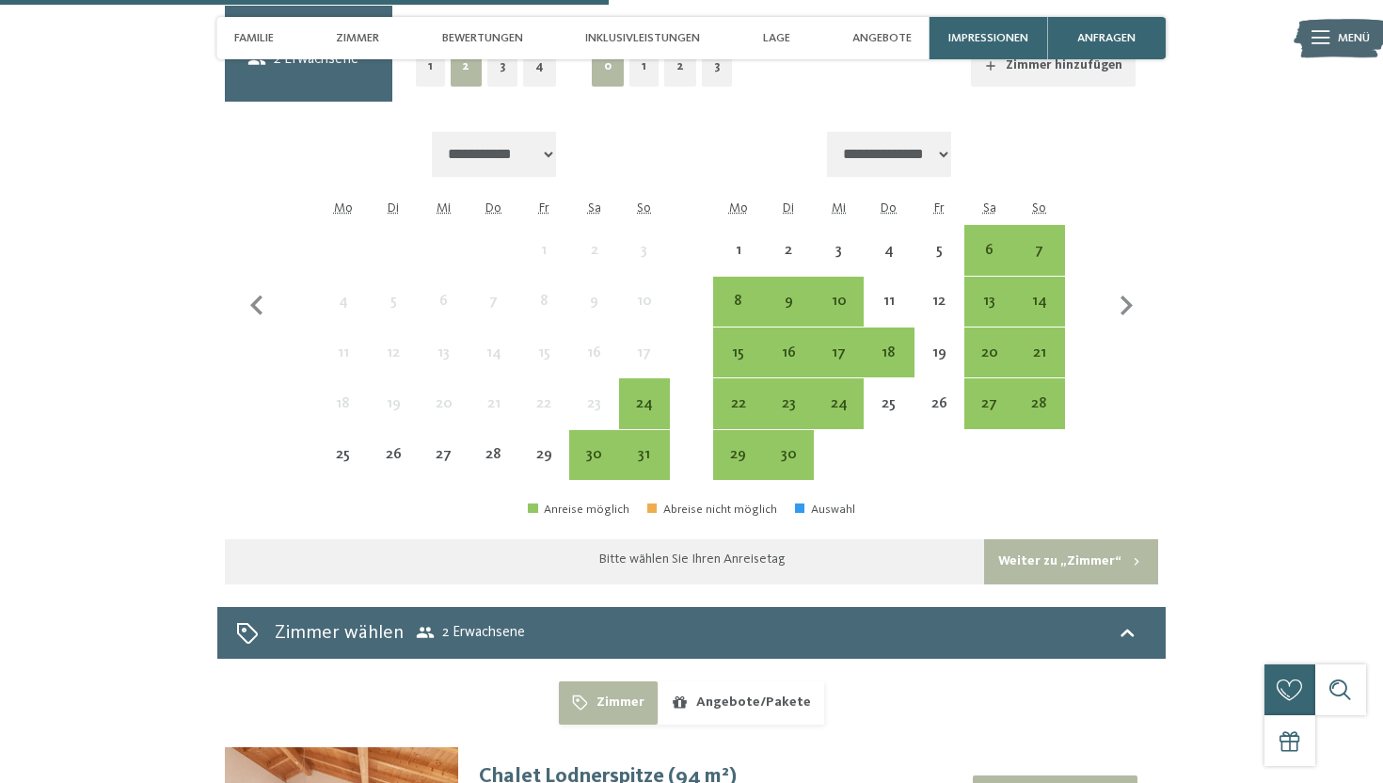
scroll to position [4224, 0]
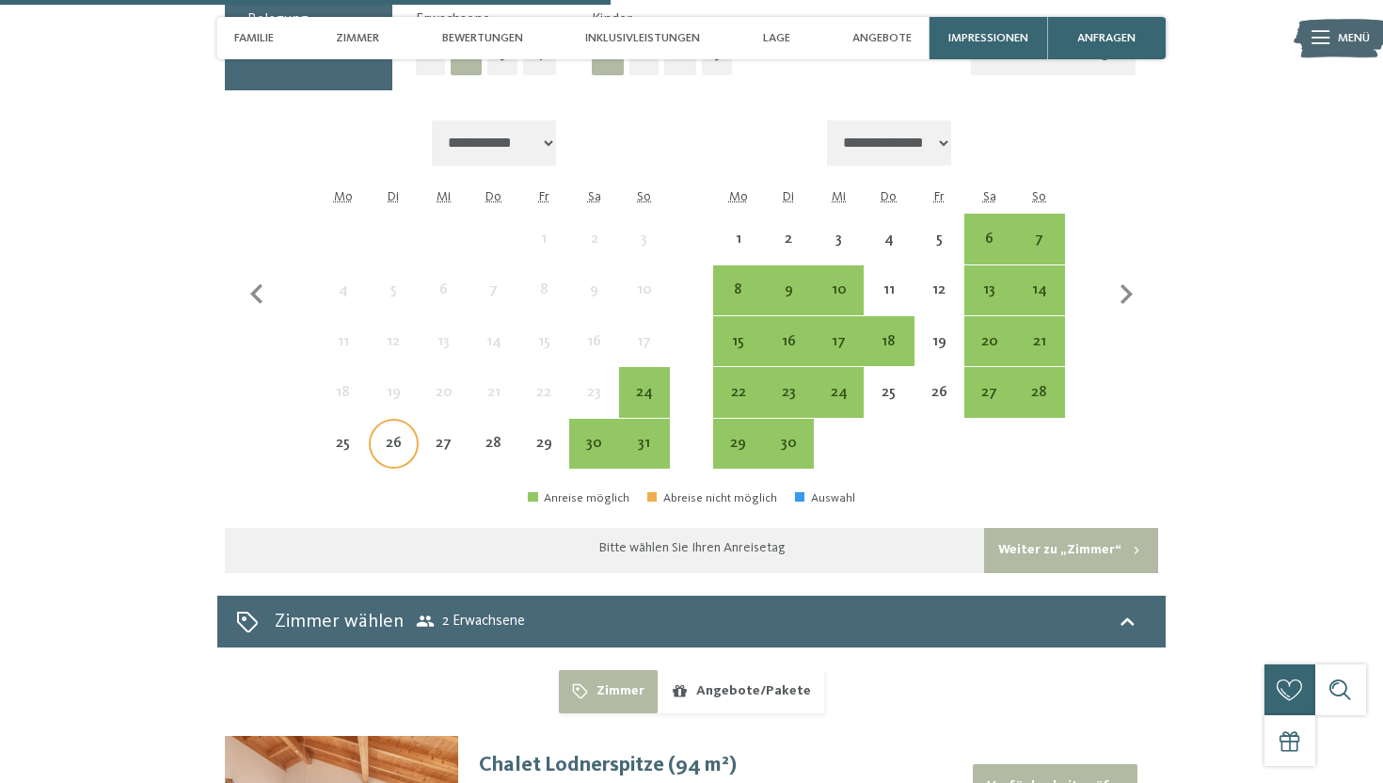
click at [401, 436] on div "26" at bounding box center [394, 459] width 46 height 46
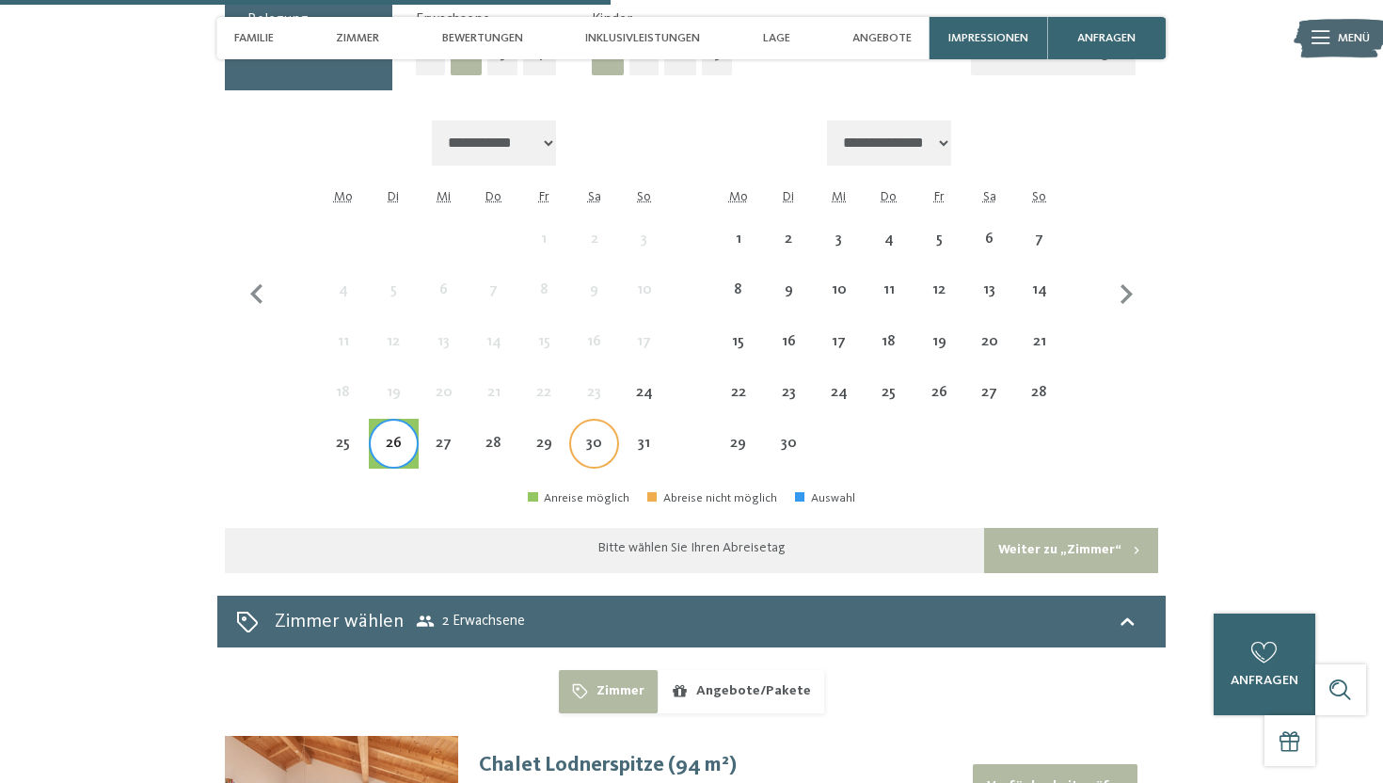
click at [608, 436] on div "30" at bounding box center [594, 459] width 46 height 46
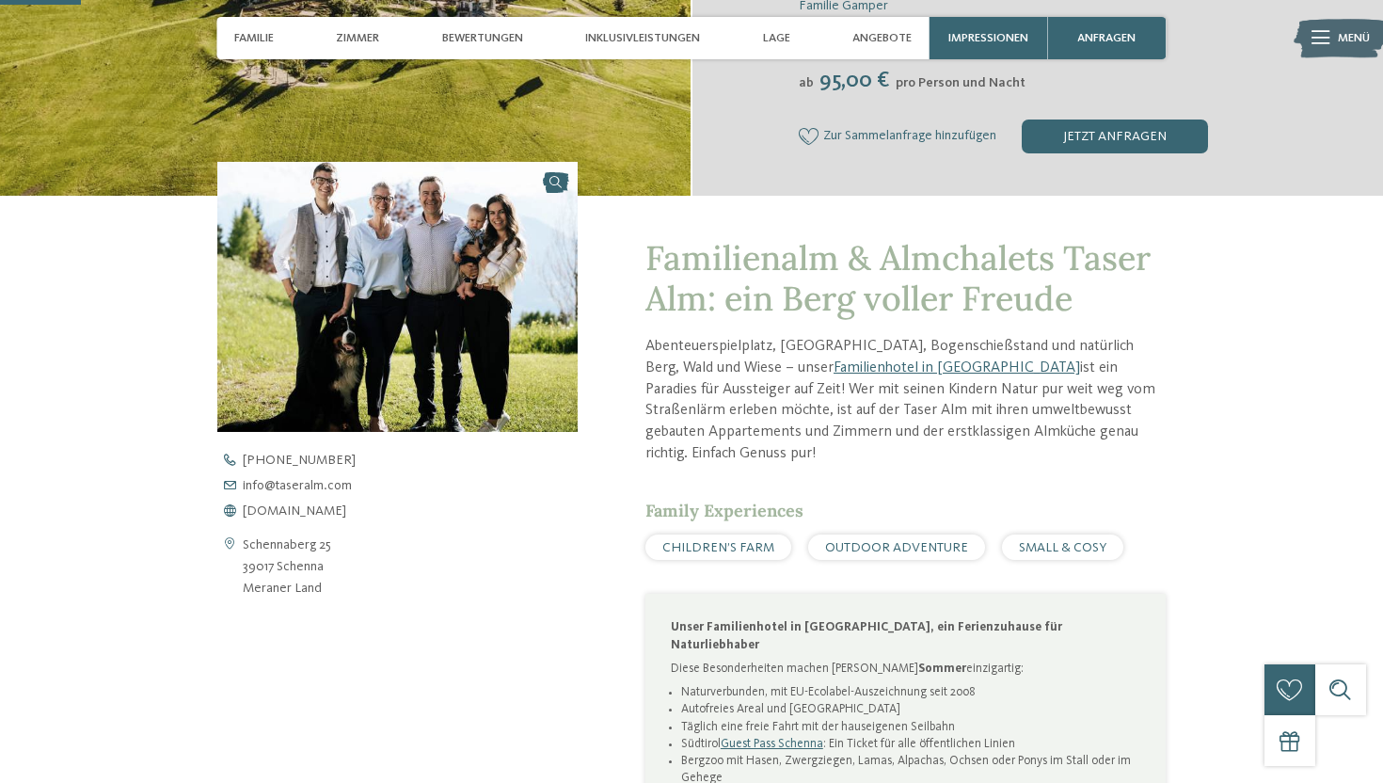
scroll to position [0, 0]
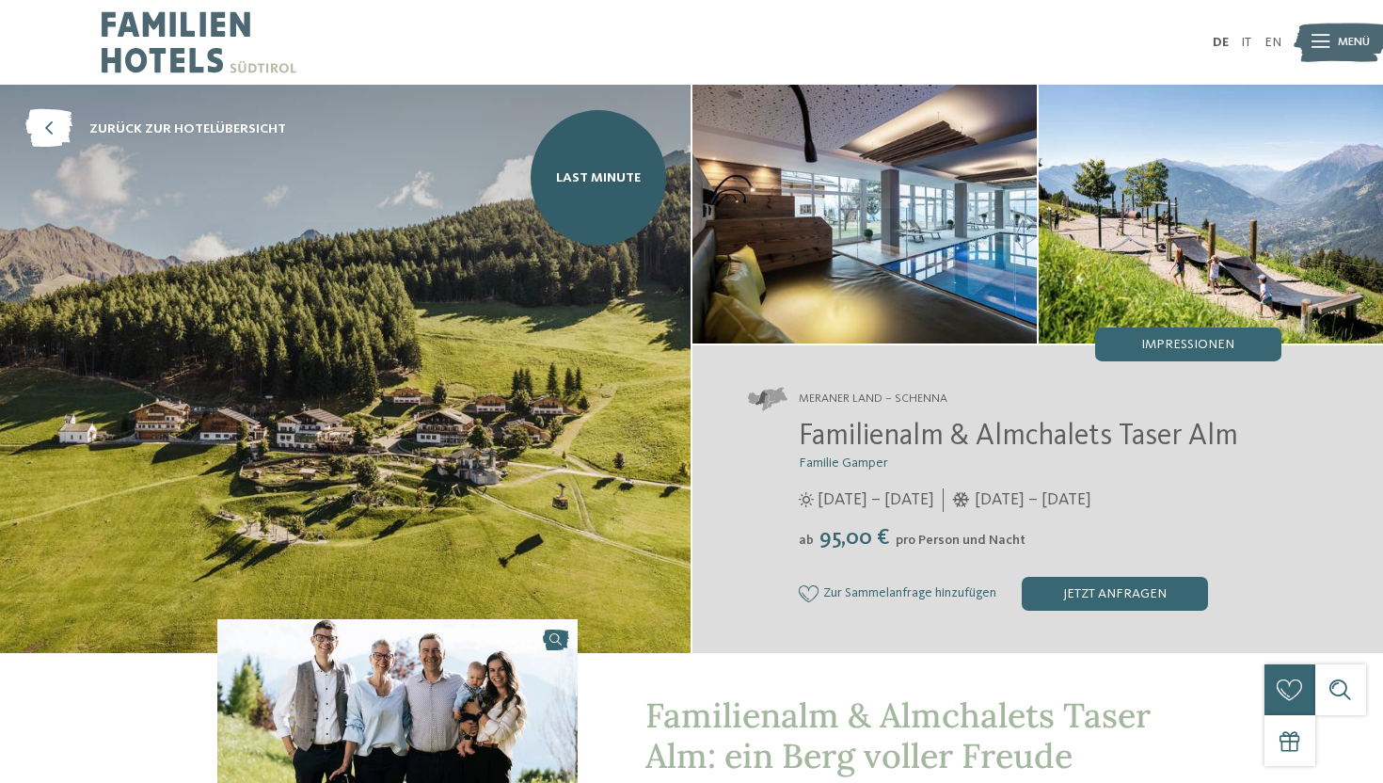
click at [1331, 38] on img at bounding box center [1340, 42] width 93 height 47
